Goal: Find specific page/section: Find specific page/section

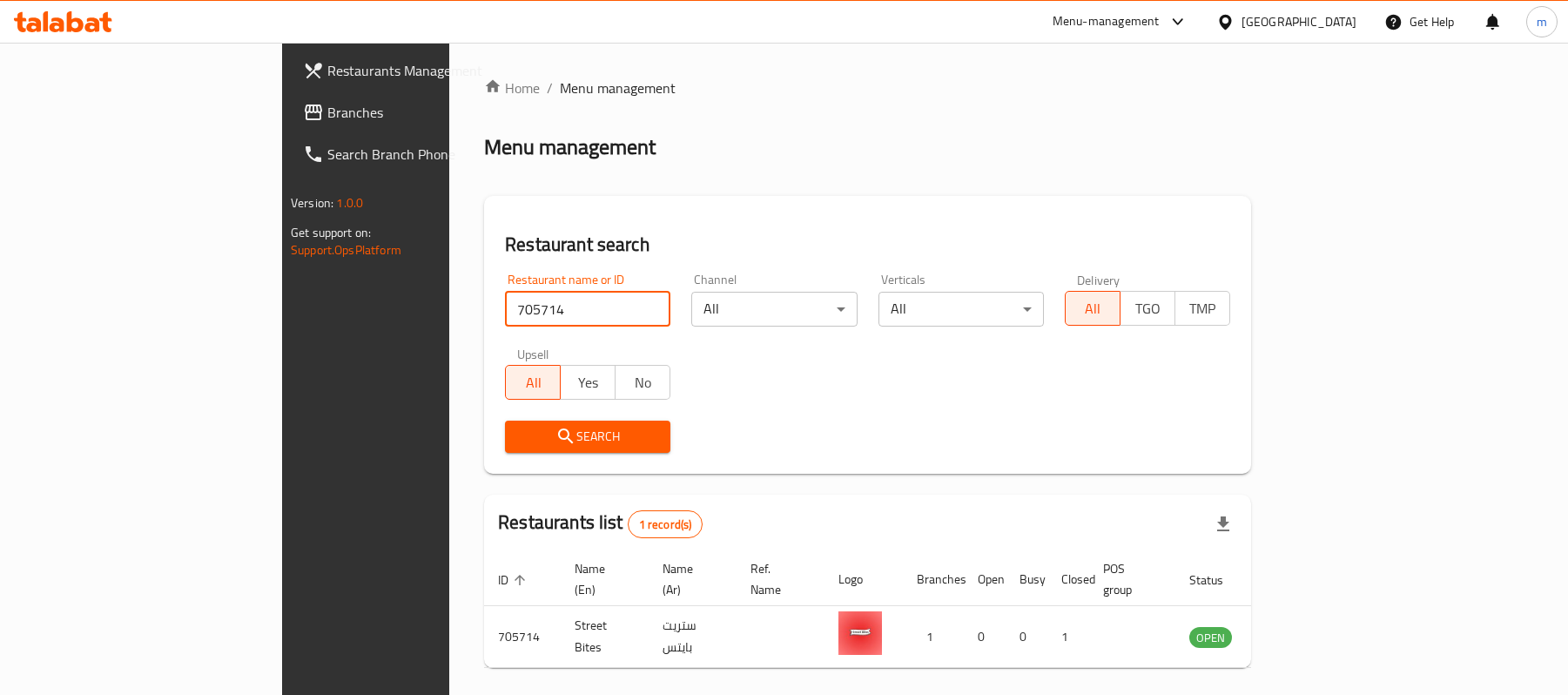
scroll to position [49, 0]
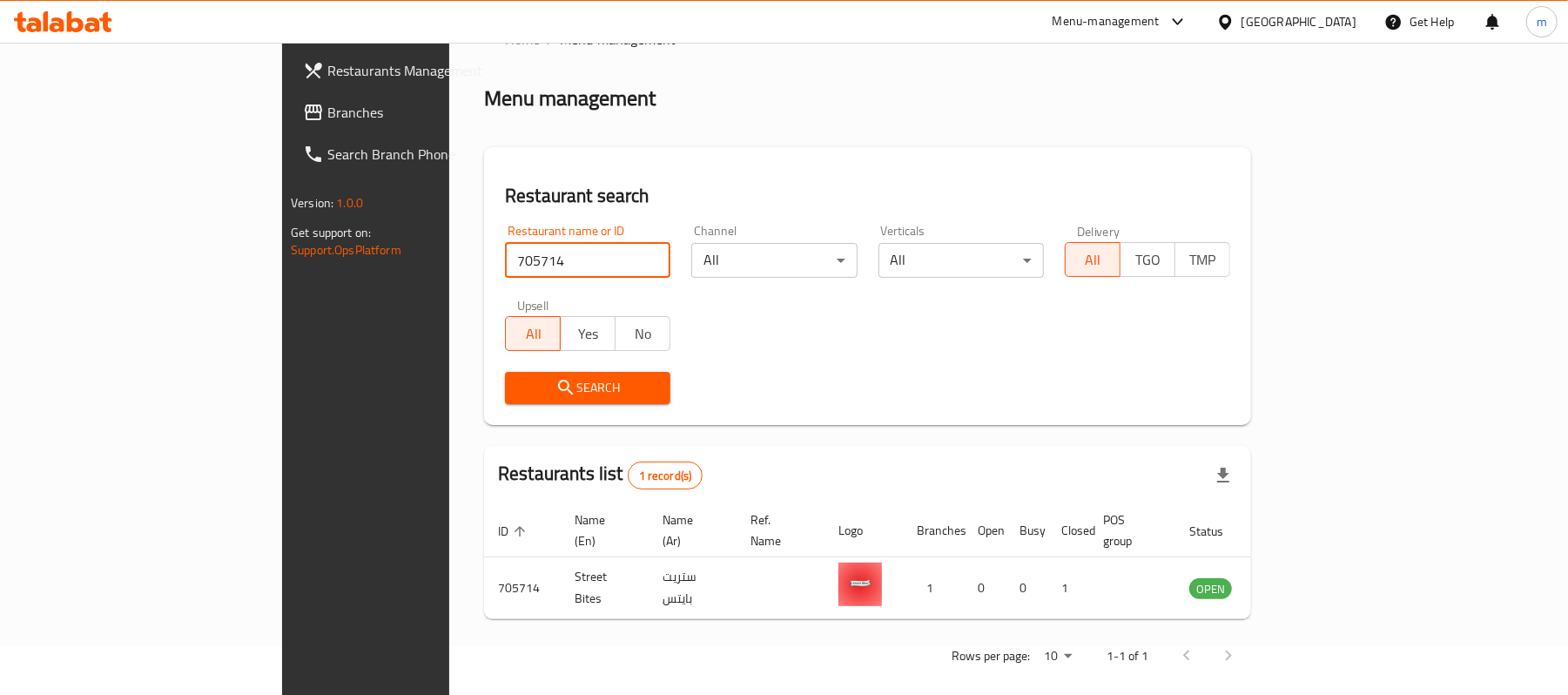
drag, startPoint x: 100, startPoint y: 108, endPoint x: 190, endPoint y: 115, distance: 90.3
click at [327, 108] on span "Branches" at bounding box center [429, 111] width 203 height 21
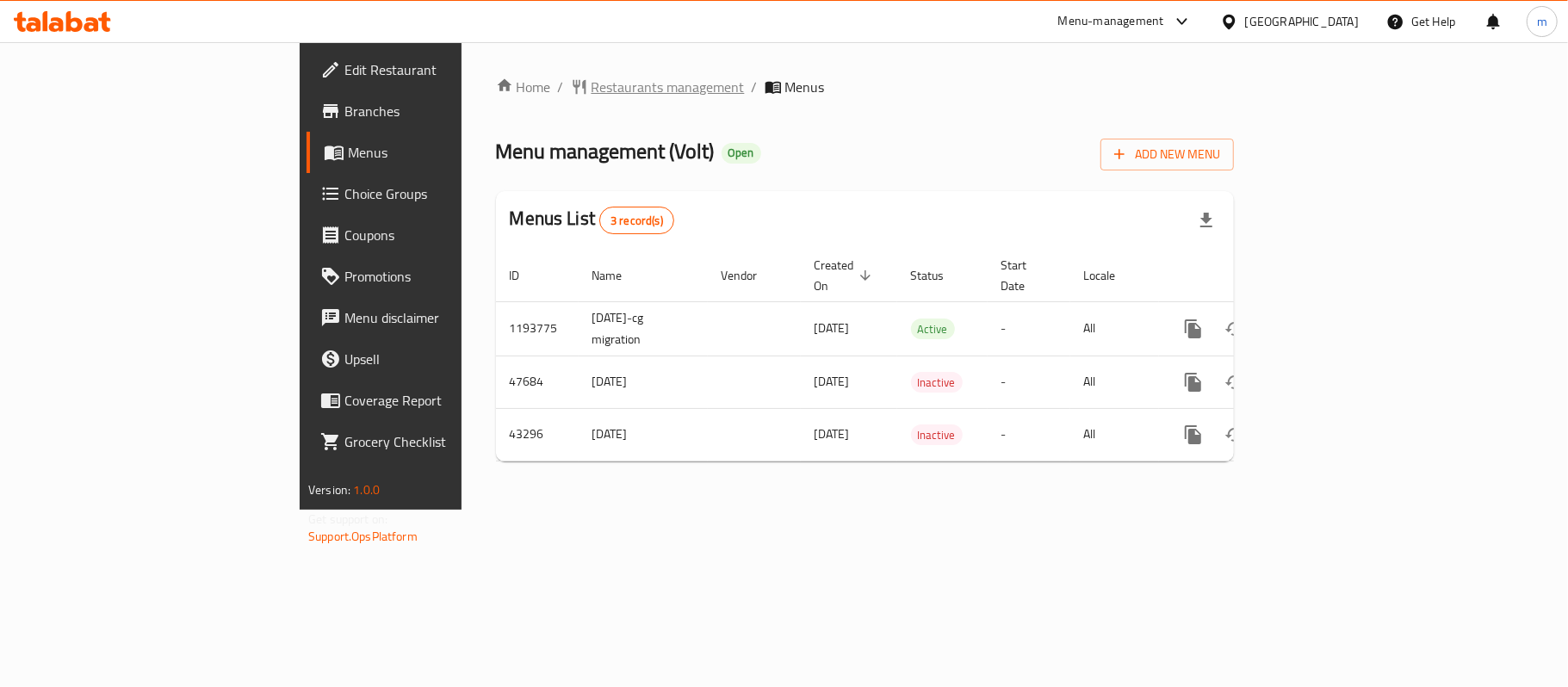
click at [592, 93] on span "Restaurants management" at bounding box center [668, 86] width 154 height 20
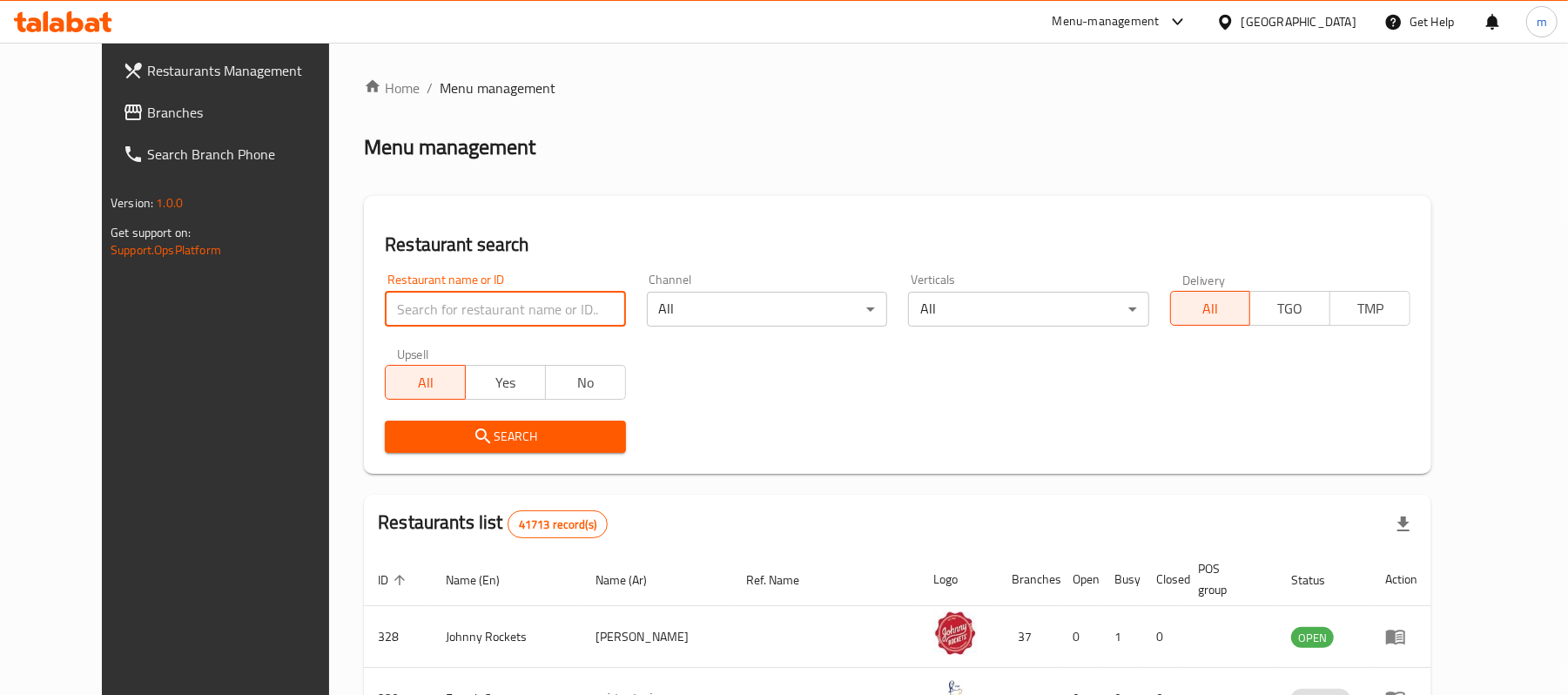
click at [466, 323] on input "search" at bounding box center [505, 309] width 240 height 35
paste input "9869"
type input "9869"
click button "Search" at bounding box center [505, 436] width 240 height 32
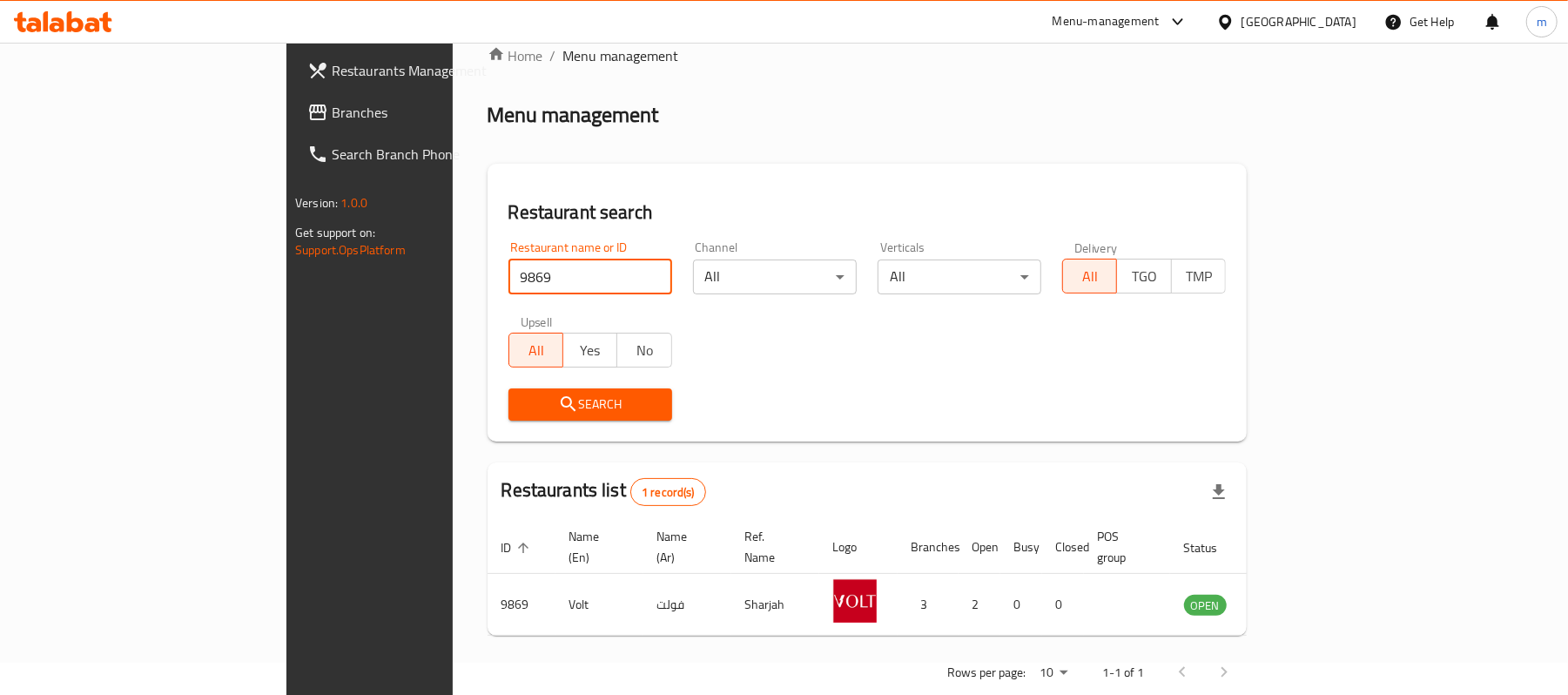
scroll to position [49, 0]
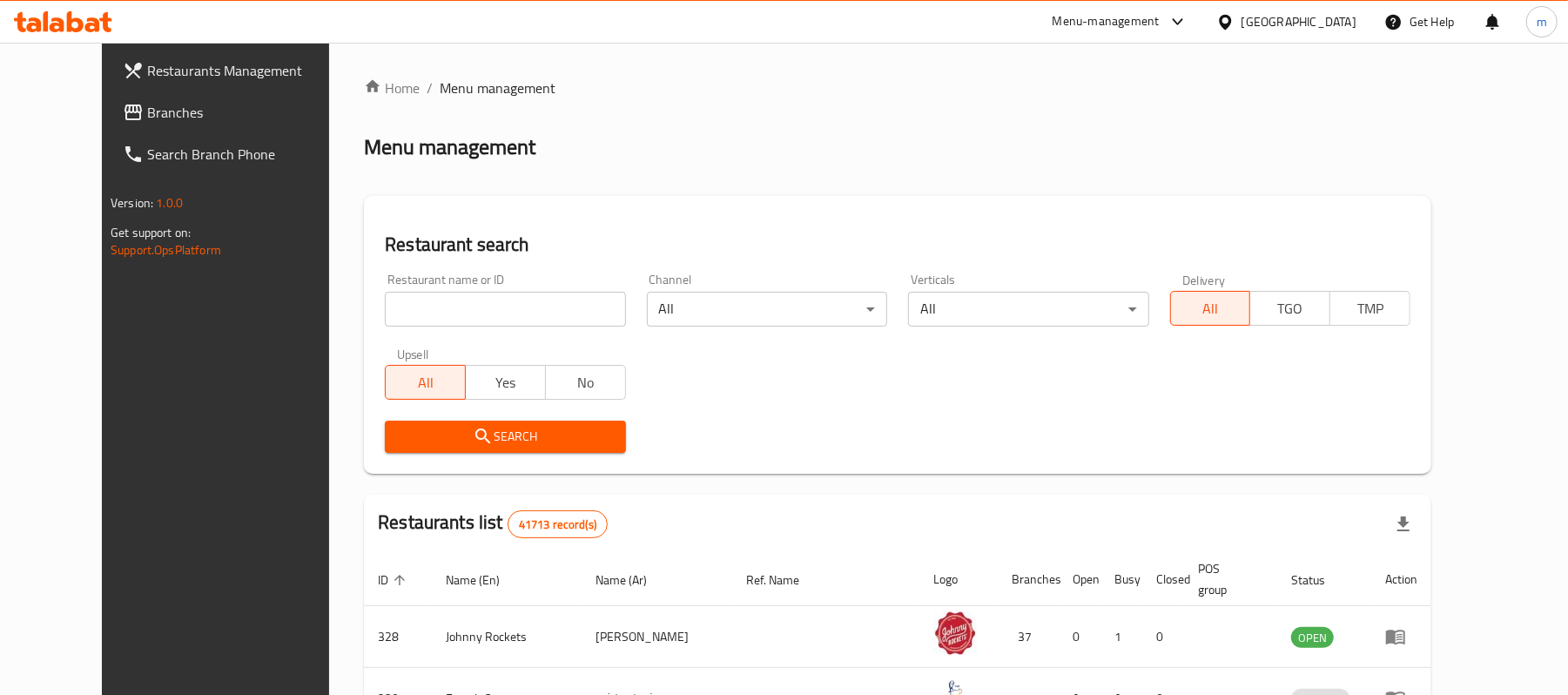
drag, startPoint x: 77, startPoint y: 111, endPoint x: 123, endPoint y: 122, distance: 47.3
click at [148, 112] on span "Branches" at bounding box center [249, 111] width 203 height 21
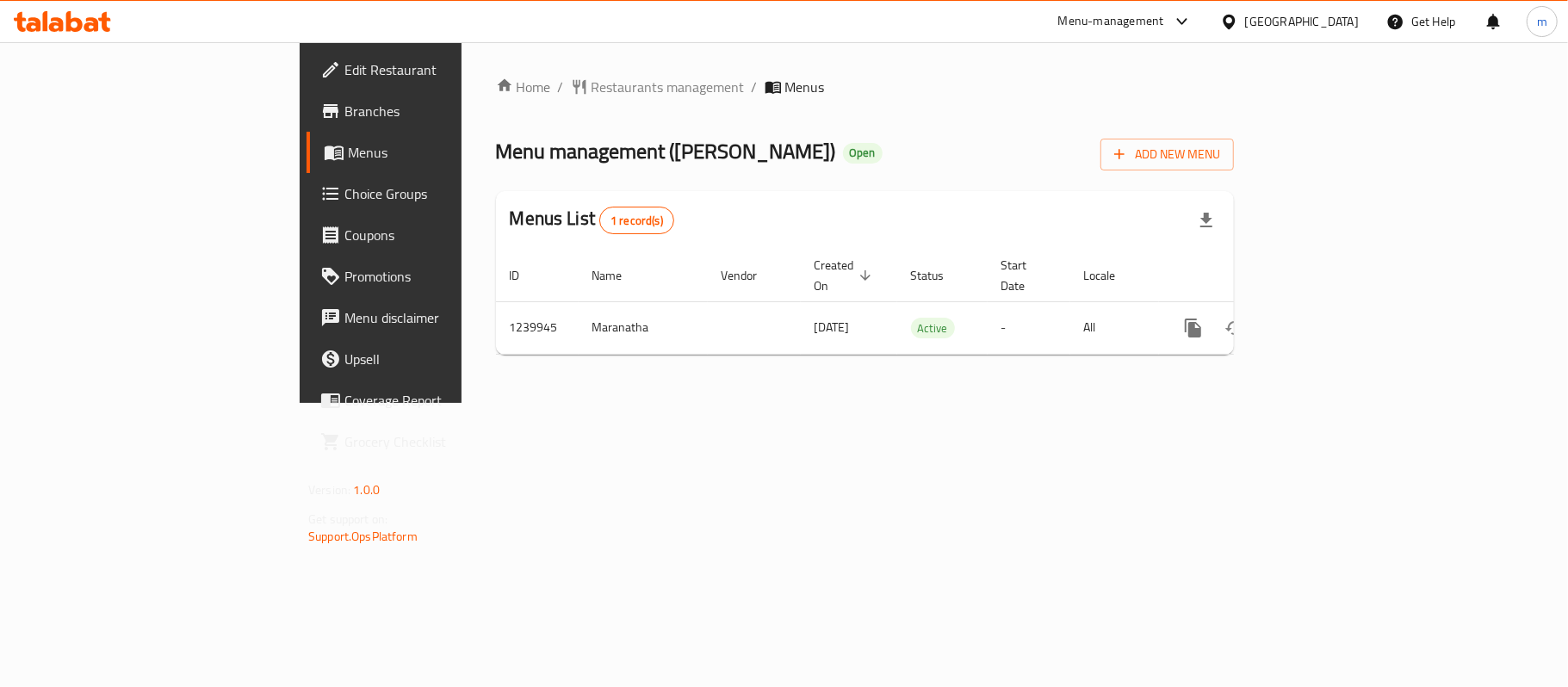
click at [852, 117] on div "Home / Restaurants management / Menus Menu management ( [PERSON_NAME] ) Open Ad…" at bounding box center [864, 222] width 738 height 292
click at [592, 98] on span "Restaurants management" at bounding box center [668, 86] width 154 height 20
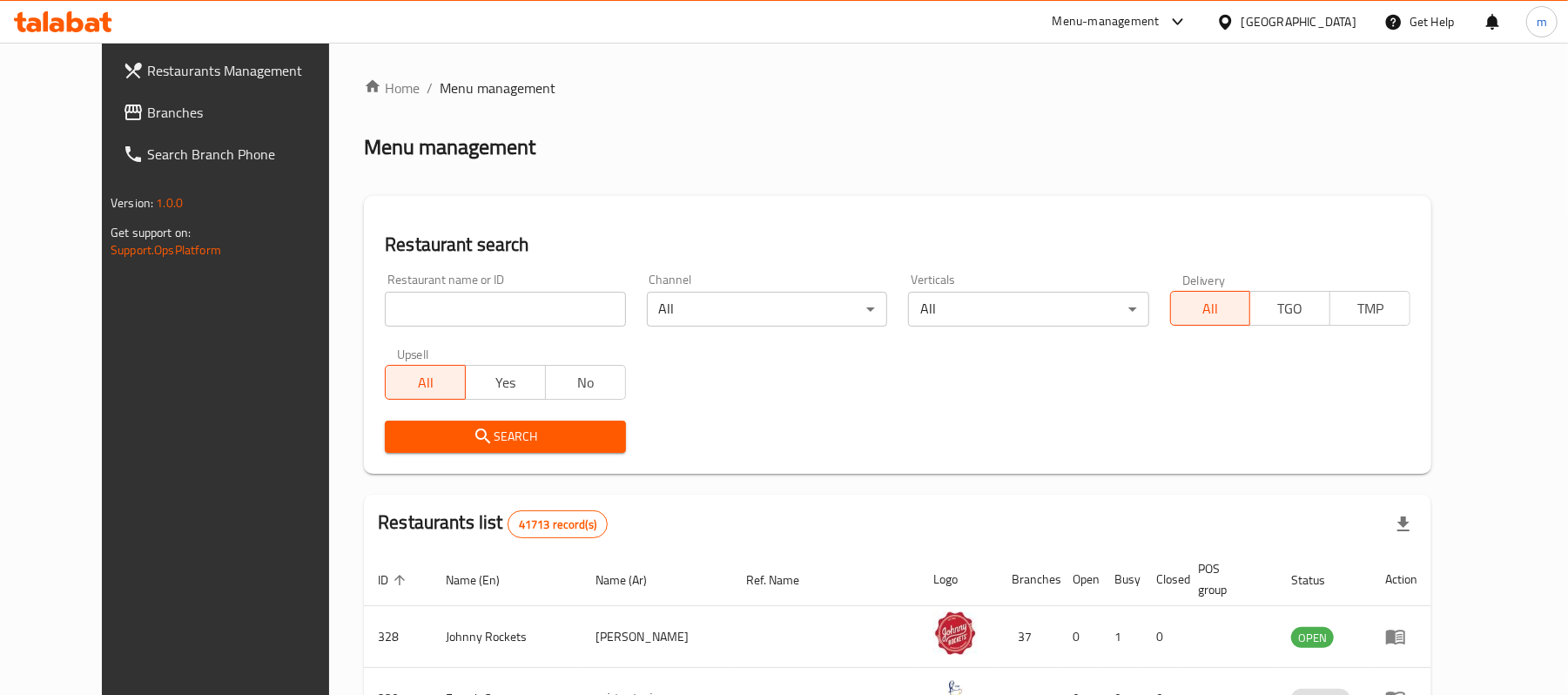
click at [457, 315] on input "search" at bounding box center [505, 309] width 240 height 35
paste input "680152"
type input "680152"
click button "Search" at bounding box center [505, 436] width 240 height 32
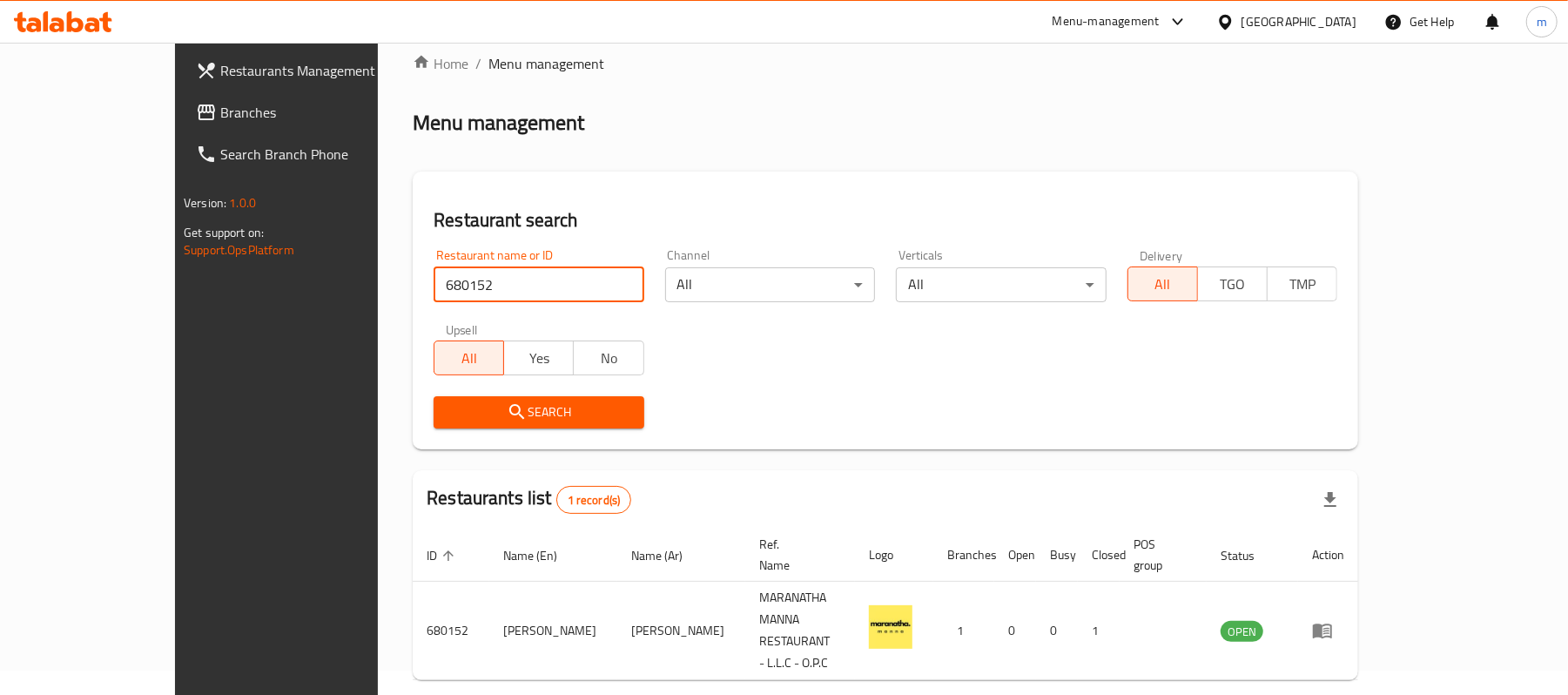
scroll to position [49, 0]
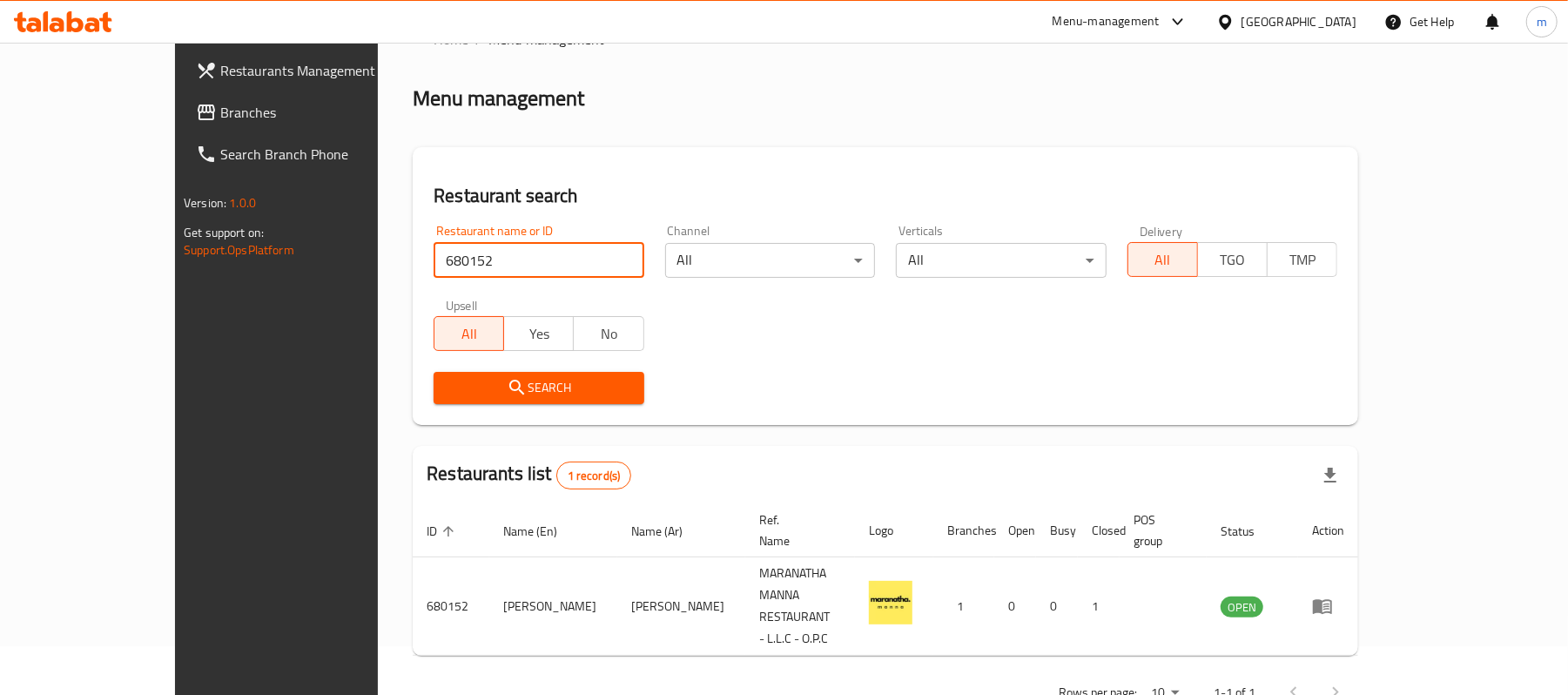
click at [220, 109] on span "Branches" at bounding box center [322, 111] width 203 height 21
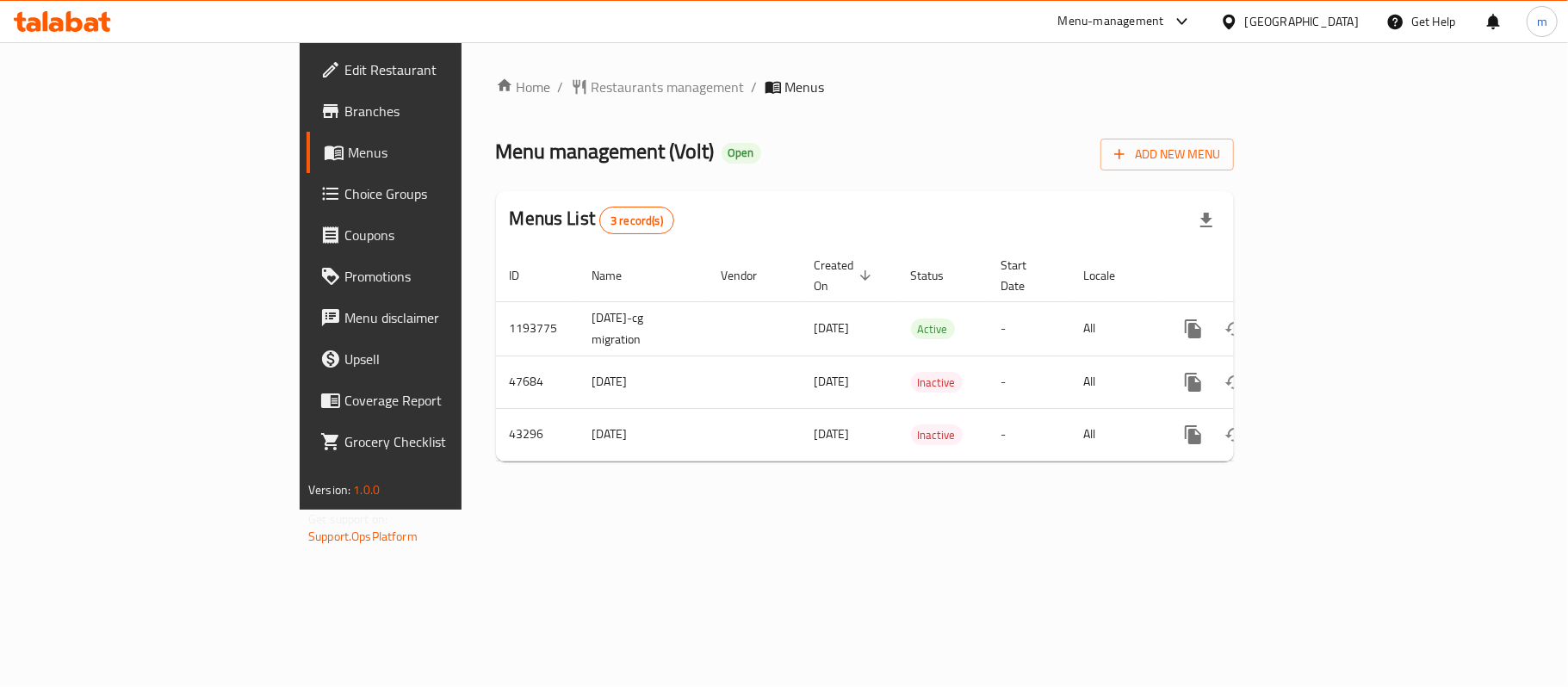
click at [690, 95] on ol "Home / Restaurants management / Menus" at bounding box center [864, 86] width 738 height 20
click at [848, 160] on div "Menu management ( Volt ) Open Add New Menu" at bounding box center [864, 151] width 738 height 39
click at [348, 149] on span "Menus" at bounding box center [448, 152] width 200 height 20
click at [592, 91] on span "Restaurants management" at bounding box center [668, 86] width 154 height 20
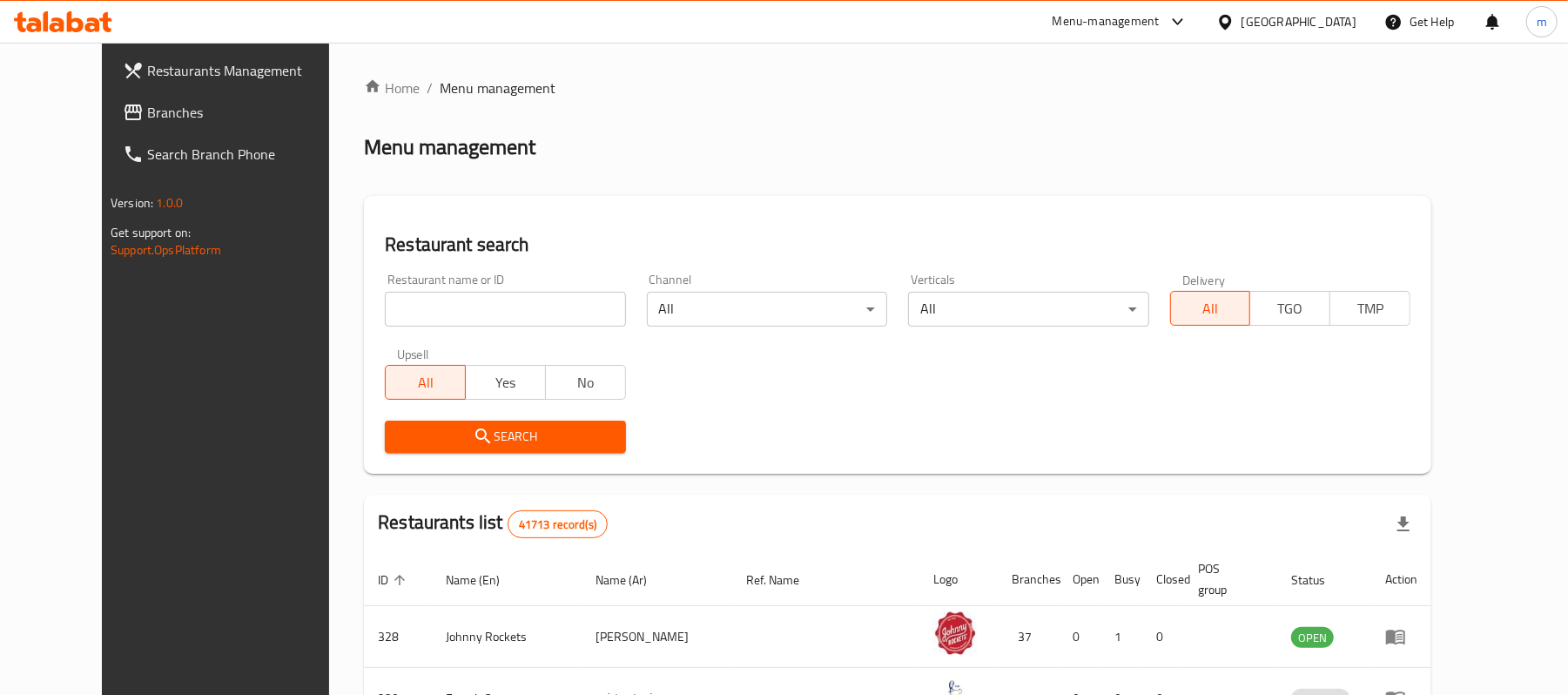
click at [495, 310] on input "search" at bounding box center [505, 309] width 240 height 35
paste input "19730"
type input "19730"
click button "Search" at bounding box center [505, 436] width 240 height 32
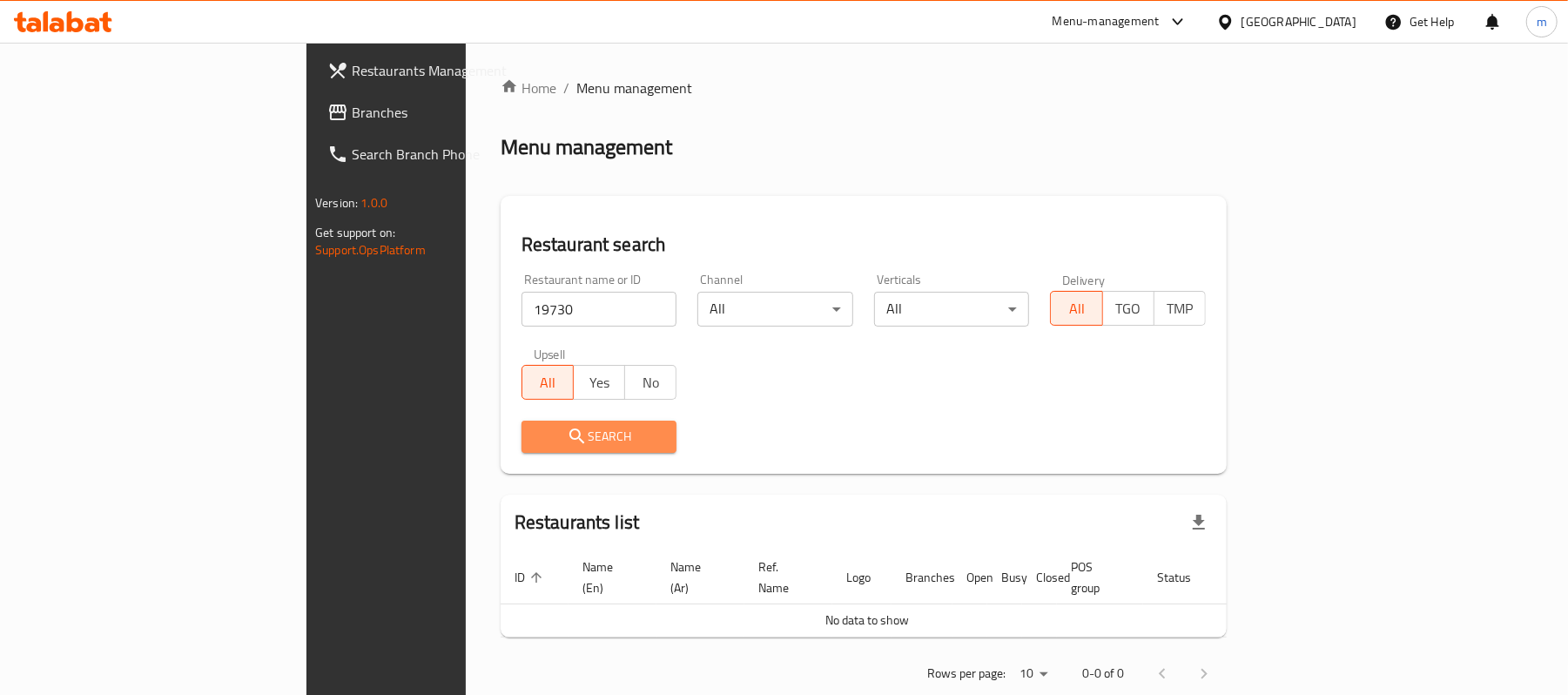
click at [567, 426] on icon "submit" at bounding box center [577, 436] width 21 height 21
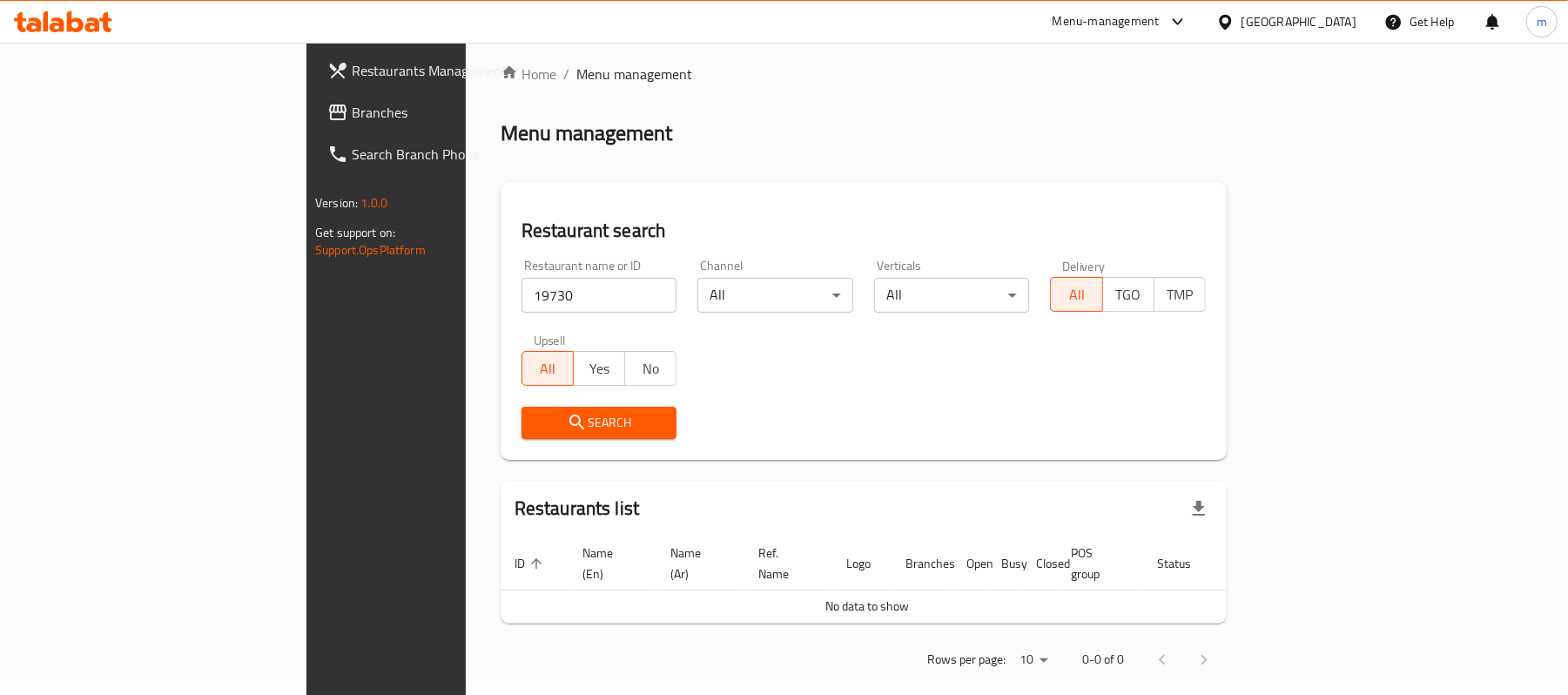
scroll to position [18, 0]
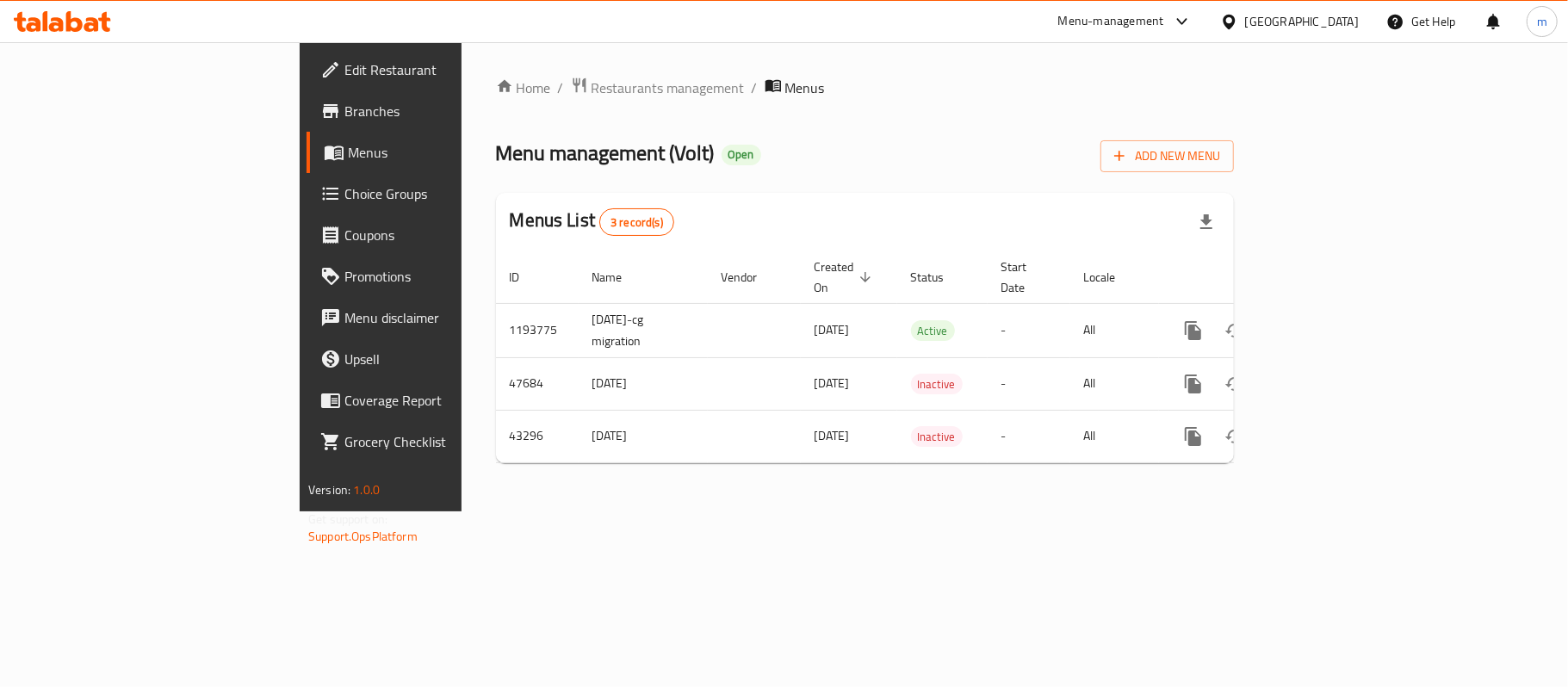
click at [1268, 66] on div "Home / Restaurants management / Menus Menu management ( Volt ) Open Add New Men…" at bounding box center [864, 276] width 807 height 469
click at [344, 117] on span "Branches" at bounding box center [446, 110] width 203 height 20
